Goal: Task Accomplishment & Management: Use online tool/utility

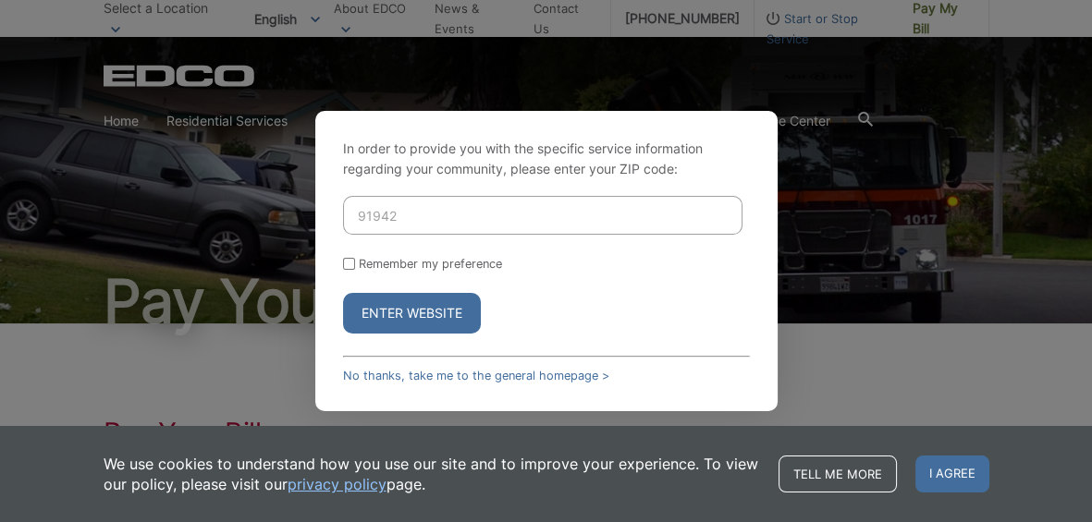
type input "91942"
click at [352, 271] on div "Remember my preference" at bounding box center [546, 264] width 407 height 14
click at [347, 268] on input "Remember my preference" at bounding box center [349, 264] width 12 height 12
checkbox input "true"
click at [424, 311] on button "Enter Website" at bounding box center [412, 313] width 138 height 41
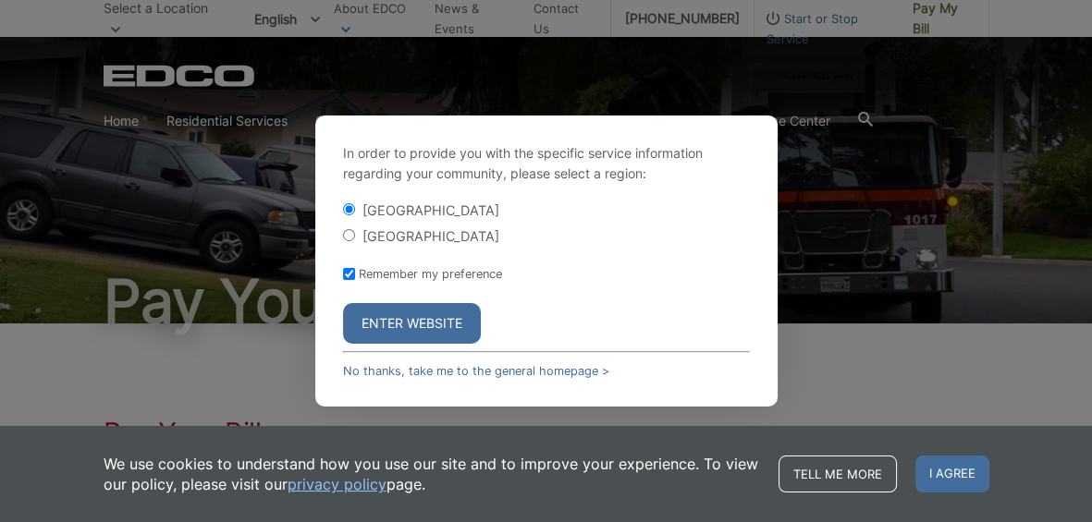
click at [365, 329] on button "Enter Website" at bounding box center [412, 323] width 138 height 41
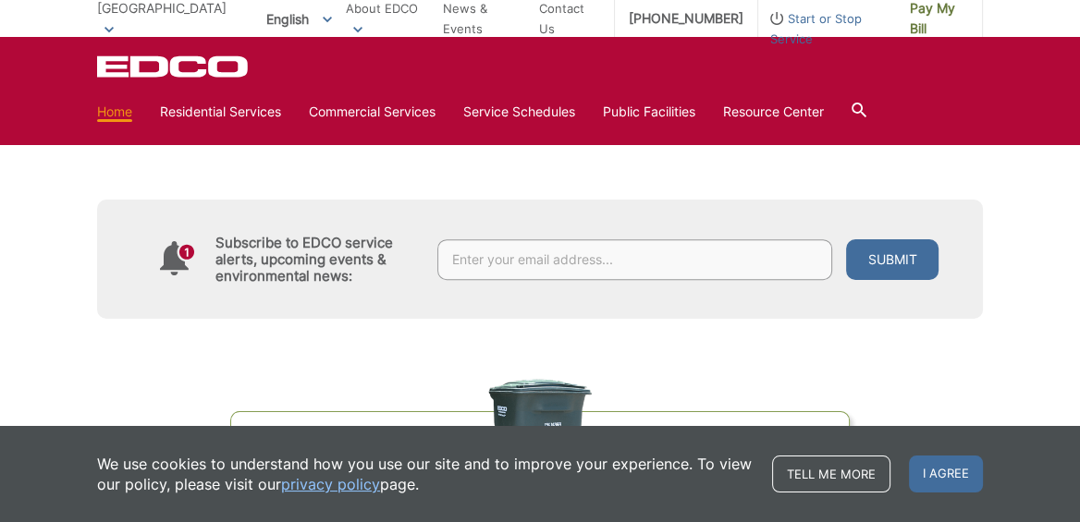
scroll to position [884, 0]
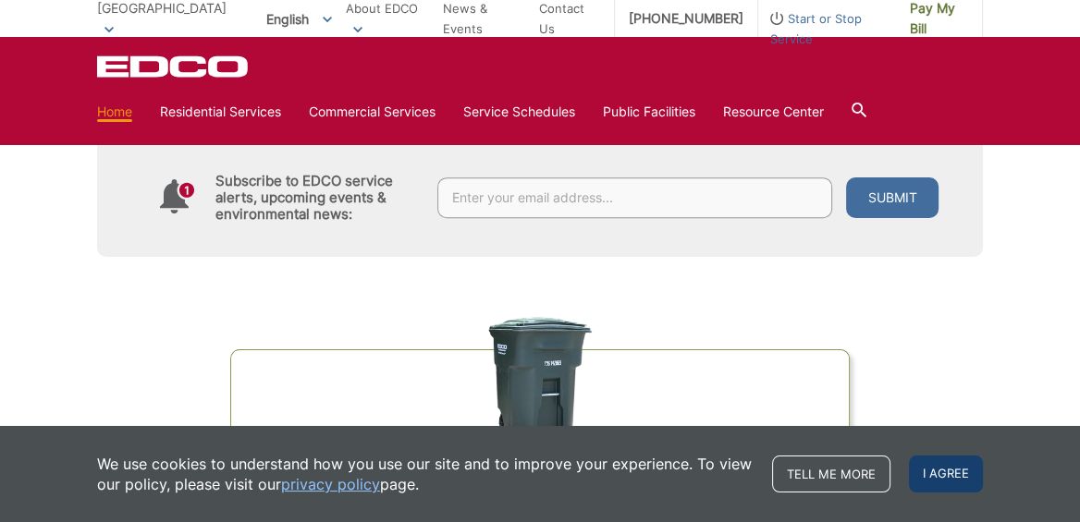
click at [946, 468] on span "I agree" at bounding box center [946, 474] width 74 height 37
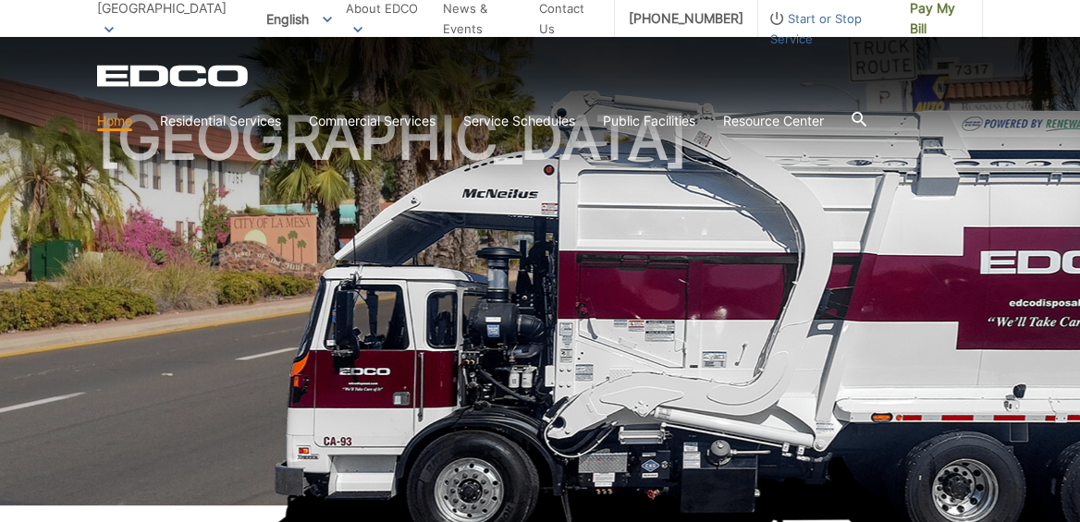
scroll to position [79, 0]
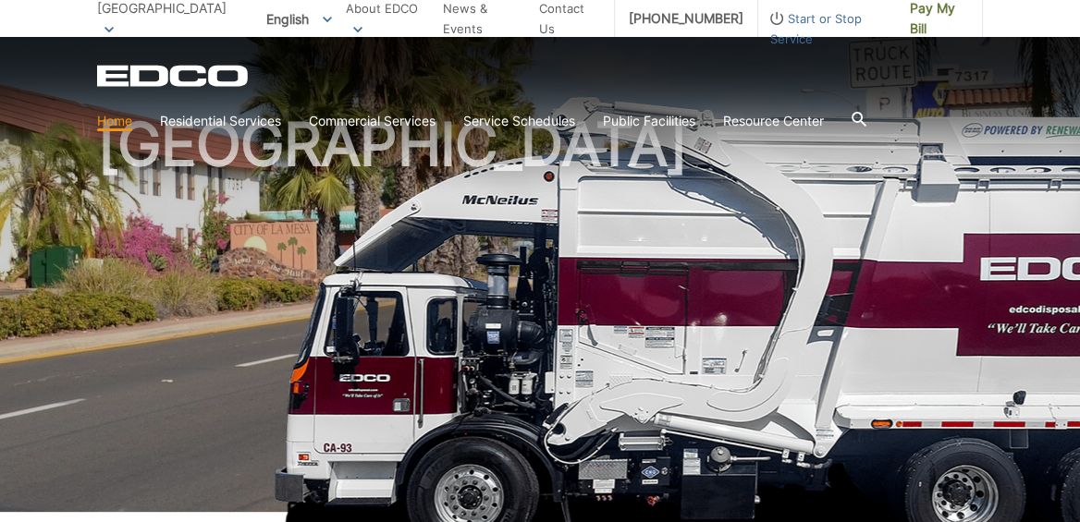
click at [124, 122] on link "Home" at bounding box center [114, 121] width 35 height 20
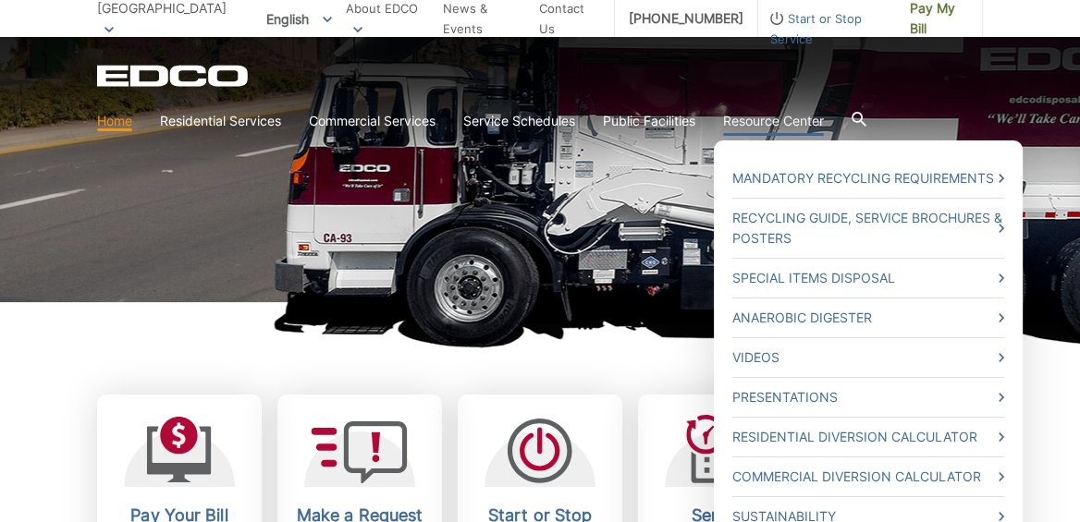
scroll to position [401, 0]
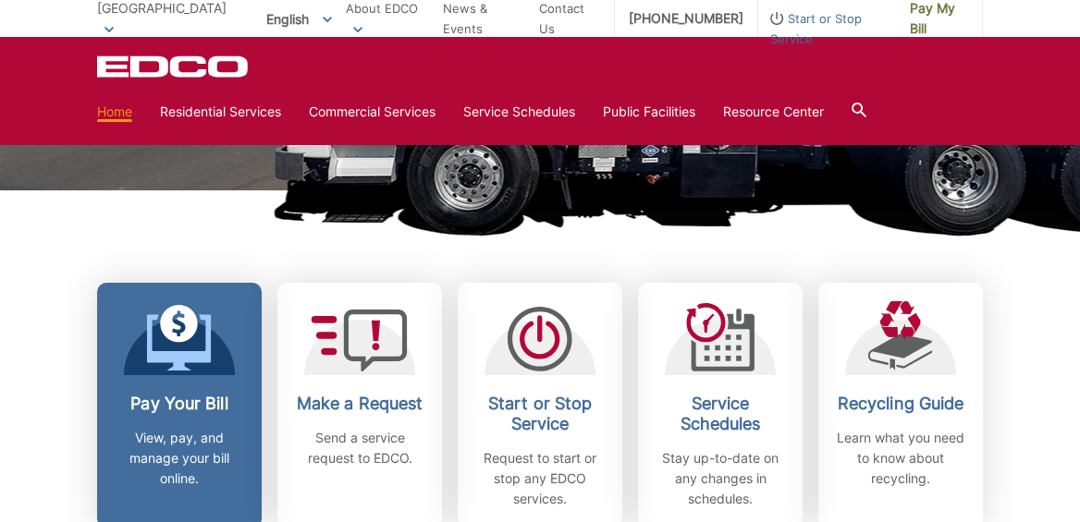
click at [210, 434] on p "View, pay, and manage your bill online." at bounding box center [179, 458] width 137 height 61
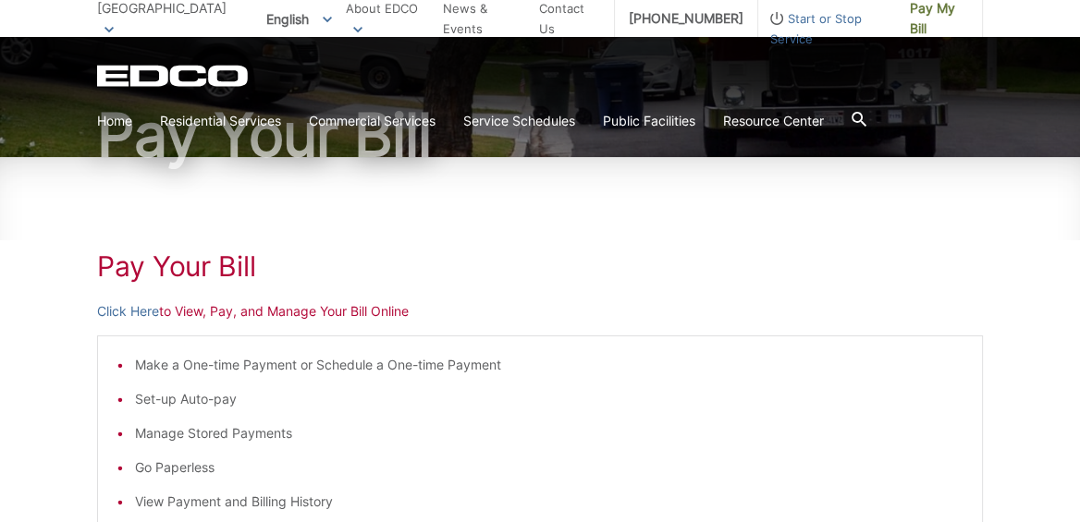
scroll to position [240, 0]
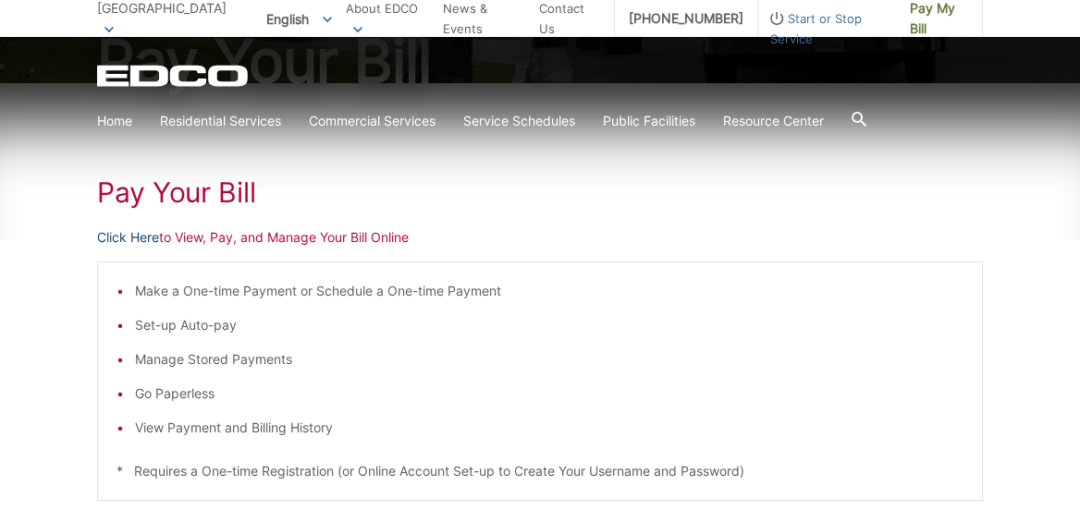
click at [120, 234] on link "Click Here" at bounding box center [128, 237] width 62 height 20
